Goal: Find specific page/section

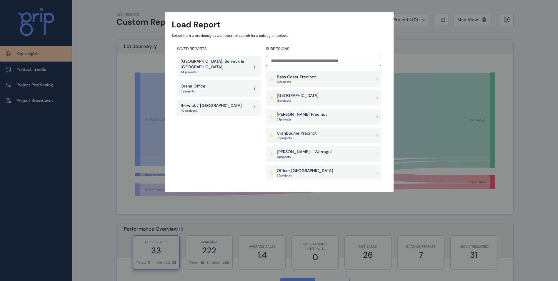
click at [226, 61] on p "Clyde, Berwick & Pakenham East Corridor" at bounding box center [215, 64] width 69 height 11
